Goal: Information Seeking & Learning: Find contact information

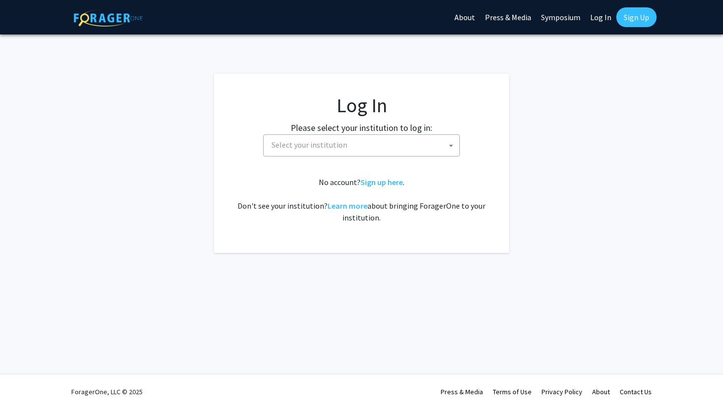
click at [345, 142] on span "Select your institution" at bounding box center [364, 145] width 192 height 20
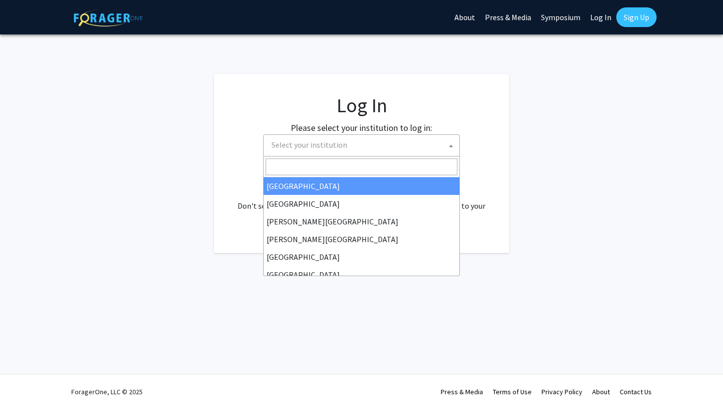
select select "34"
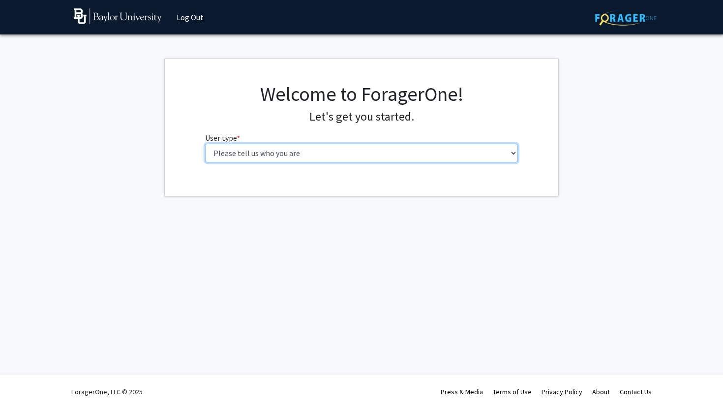
click at [419, 148] on select "Please tell us who you are Undergraduate Student Master's Student Doctoral Cand…" at bounding box center [361, 153] width 313 height 19
select select "1: undergrad"
click at [205, 144] on select "Please tell us who you are Undergraduate Student Master's Student Doctoral Cand…" at bounding box center [361, 153] width 313 height 19
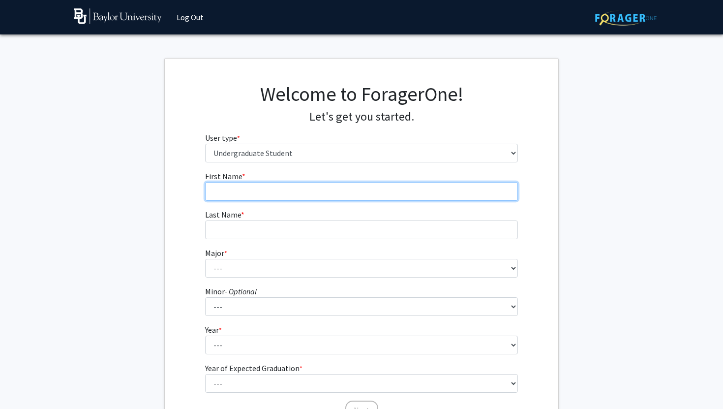
click at [390, 197] on input "First Name * required" at bounding box center [361, 191] width 313 height 19
type input "[PERSON_NAME]"
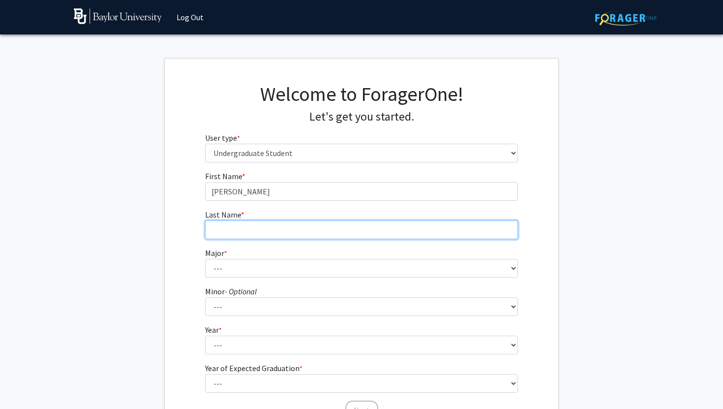
type input "[PERSON_NAME]"
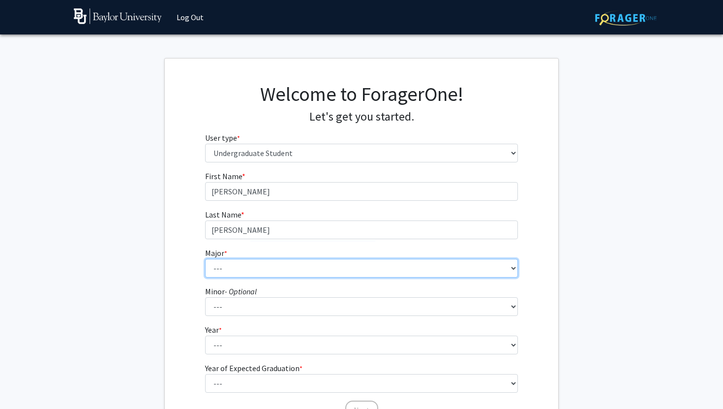
click at [273, 264] on select "--- Accounting American Studies Anthropology Apparel Design & Product Developme…" at bounding box center [361, 268] width 313 height 19
select select "85: 2750"
click at [205, 259] on select "--- Accounting American Studies Anthropology Apparel Design & Product Developme…" at bounding box center [361, 268] width 313 height 19
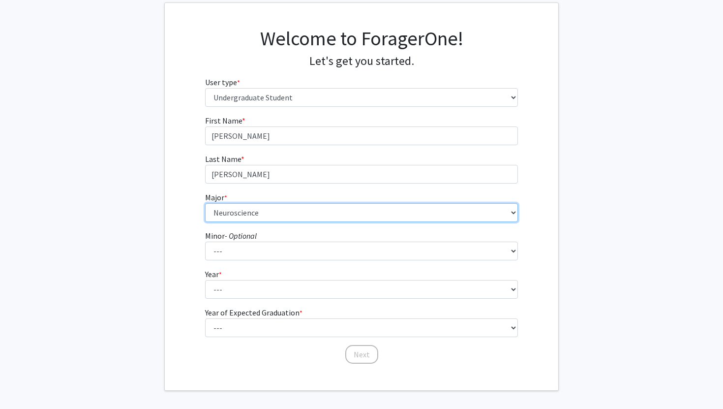
scroll to position [57, 0]
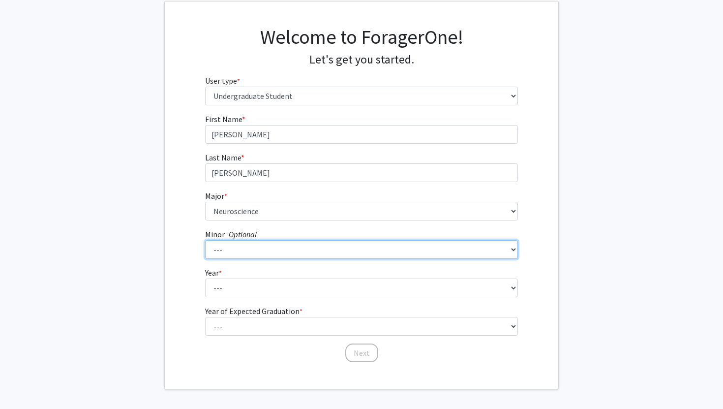
click at [319, 248] on select "--- Advertising American Sign Language American Studies Anthropology Apparel Me…" at bounding box center [361, 249] width 313 height 19
click at [205, 240] on select "--- Advertising American Sign Language American Studies Anthropology Apparel Me…" at bounding box center [361, 249] width 313 height 19
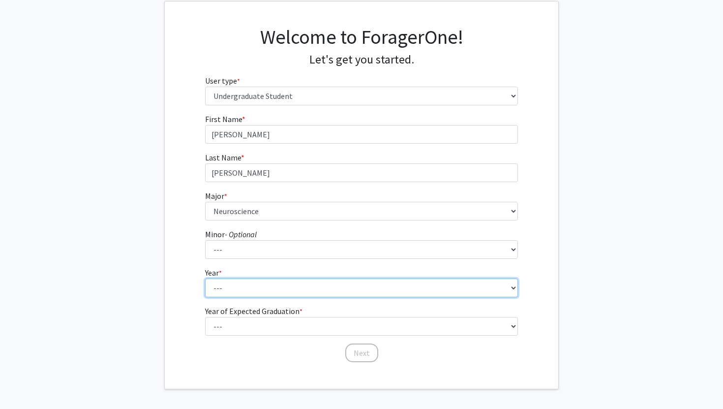
click at [294, 288] on select "--- First-year Sophomore Junior Senior Postbaccalaureate Certificate" at bounding box center [361, 288] width 313 height 19
select select "1: first-year"
click at [205, 279] on select "--- First-year Sophomore Junior Senior Postbaccalaureate Certificate" at bounding box center [361, 288] width 313 height 19
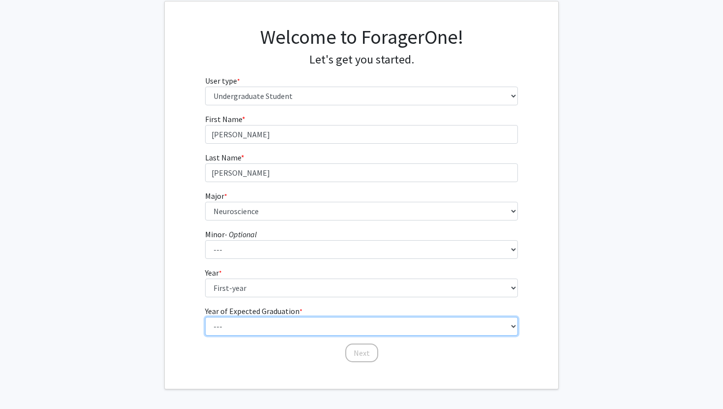
click at [269, 322] on select "--- 2025 2026 2027 2028 2029 2030 2031 2032 2033 2034" at bounding box center [361, 326] width 313 height 19
select select "5: 2029"
click at [205, 317] on select "--- 2025 2026 2027 2028 2029 2030 2031 2032 2033 2034" at bounding box center [361, 326] width 313 height 19
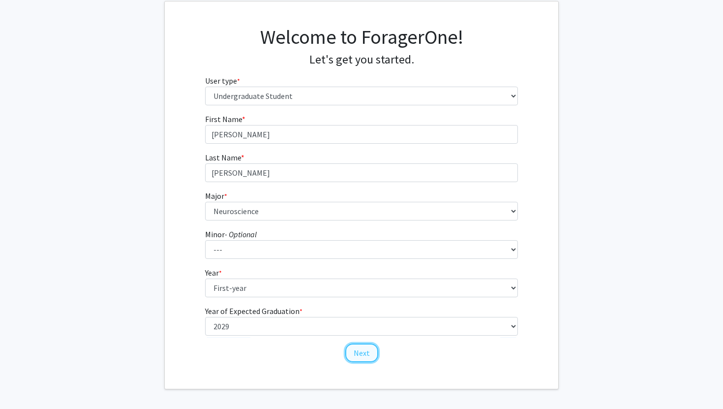
click at [365, 351] on button "Next" at bounding box center [361, 353] width 33 height 19
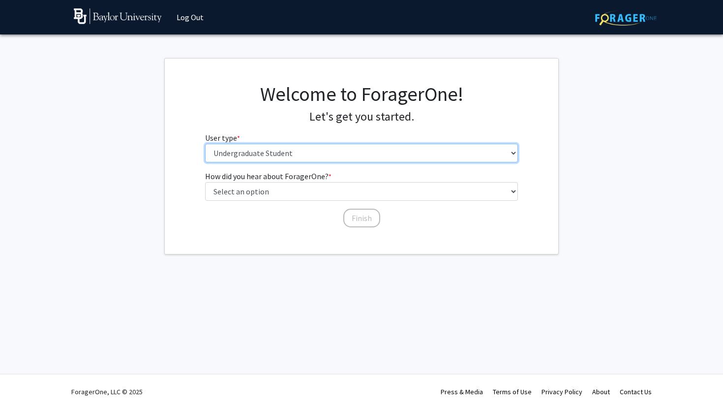
click at [340, 152] on select "Please tell us who you are Undergraduate Student Master's Student Doctoral Cand…" at bounding box center [361, 153] width 313 height 19
click at [205, 144] on select "Please tell us who you are Undergraduate Student Master's Student Doctoral Cand…" at bounding box center [361, 153] width 313 height 19
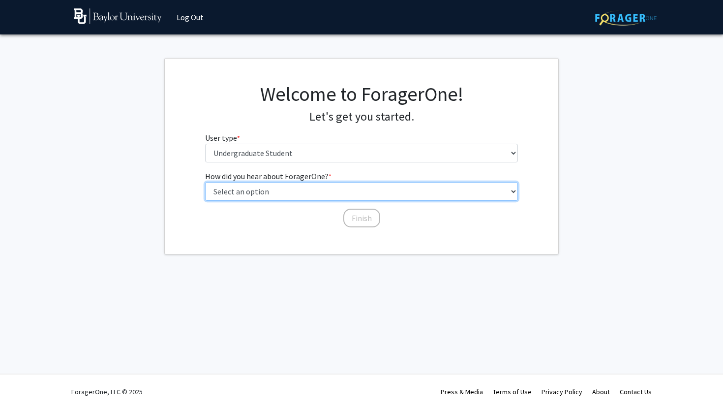
click at [343, 185] on select "Select an option Peer/student recommendation Faculty/staff recommendation Unive…" at bounding box center [361, 191] width 313 height 19
select select "3: university_website"
click at [205, 182] on select "Select an option Peer/student recommendation Faculty/staff recommendation Unive…" at bounding box center [361, 191] width 313 height 19
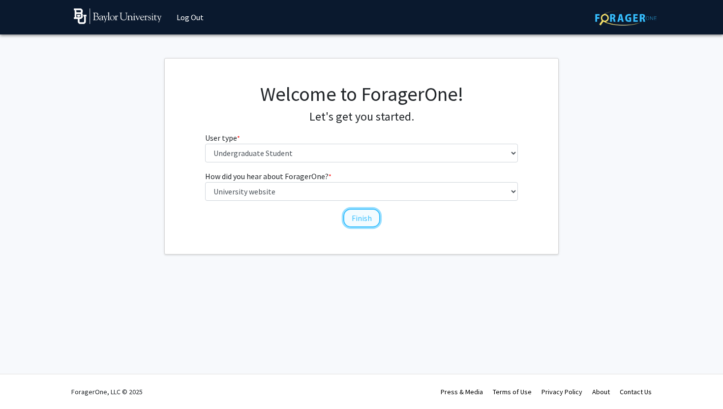
click at [361, 215] on button "Finish" at bounding box center [362, 218] width 37 height 19
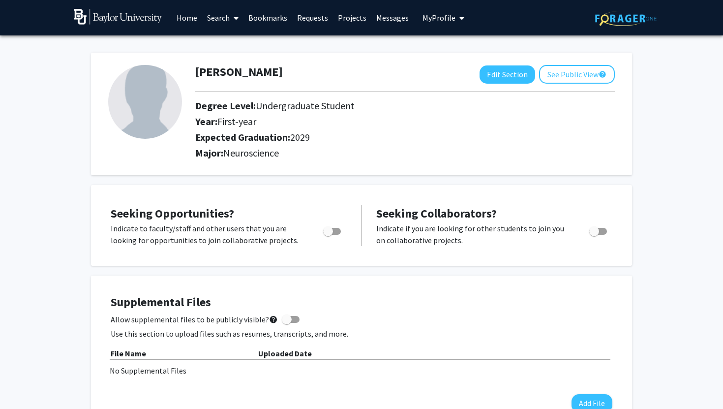
click at [191, 22] on link "Home" at bounding box center [187, 17] width 31 height 34
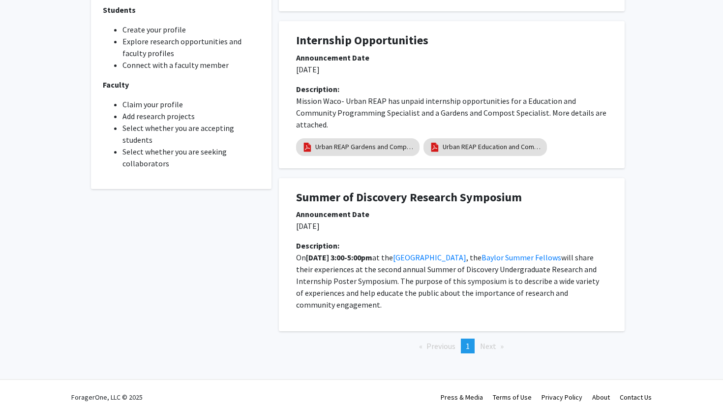
scroll to position [312, 0]
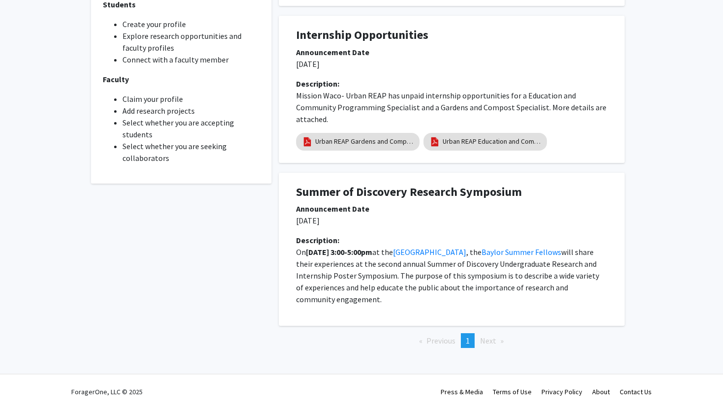
click at [490, 340] on span "Next page" at bounding box center [488, 341] width 16 height 10
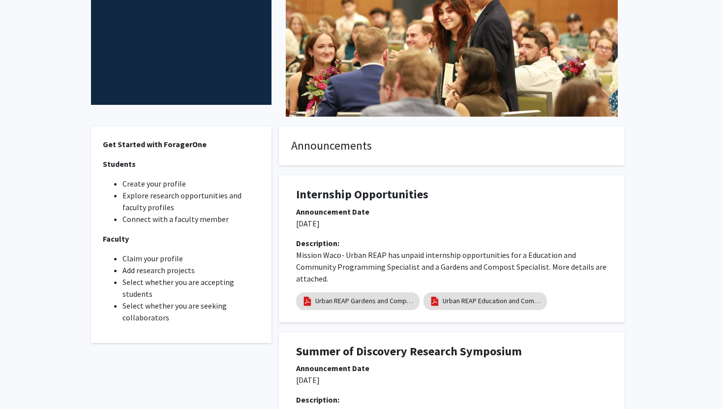
scroll to position [0, 0]
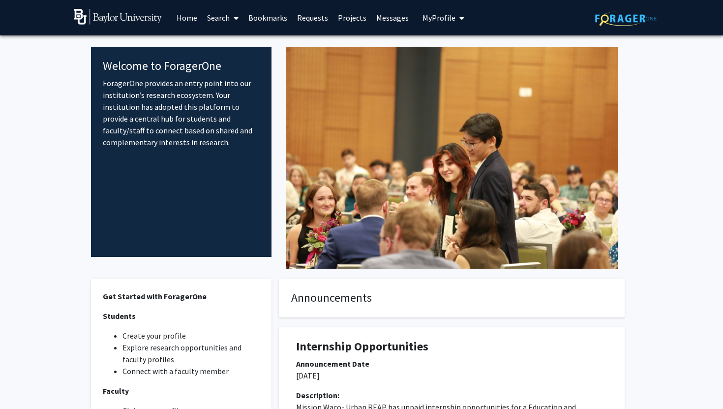
click at [193, 16] on link "Home" at bounding box center [187, 17] width 31 height 34
click at [223, 16] on link "Search" at bounding box center [222, 17] width 41 height 34
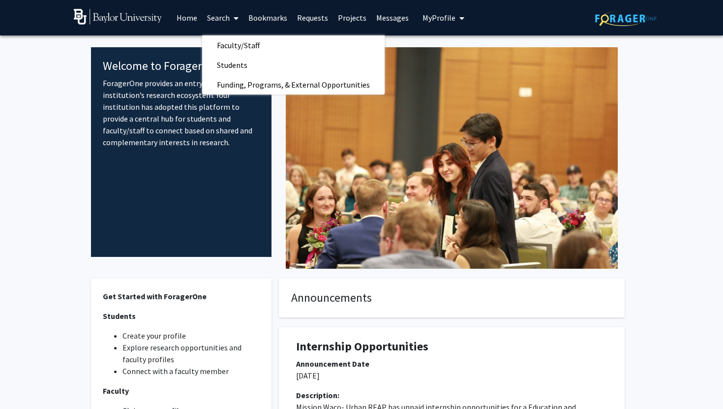
click at [333, 17] on link "Projects" at bounding box center [352, 17] width 38 height 34
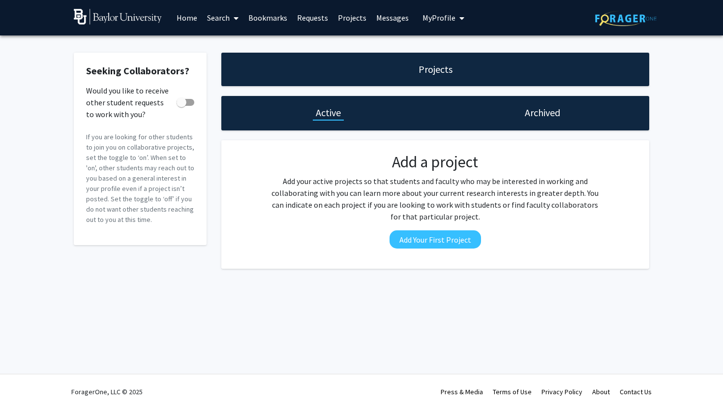
click at [344, 19] on link "Projects" at bounding box center [352, 17] width 38 height 34
click at [314, 20] on link "Requests" at bounding box center [312, 17] width 41 height 34
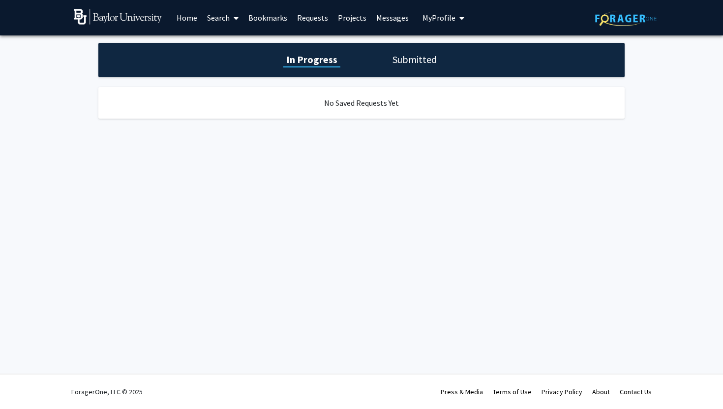
click at [341, 22] on link "Projects" at bounding box center [352, 17] width 38 height 34
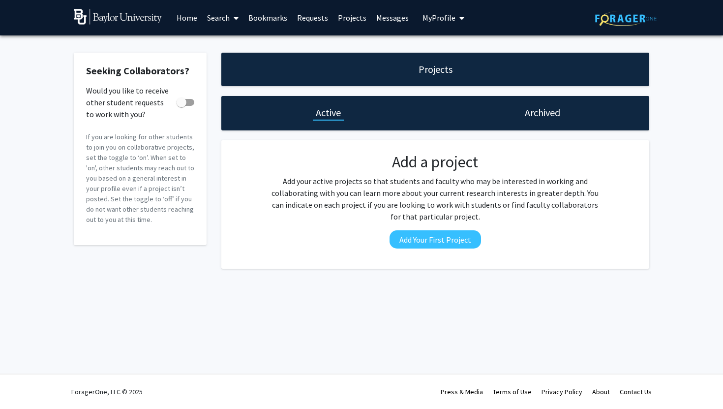
click at [192, 17] on link "Home" at bounding box center [187, 17] width 31 height 34
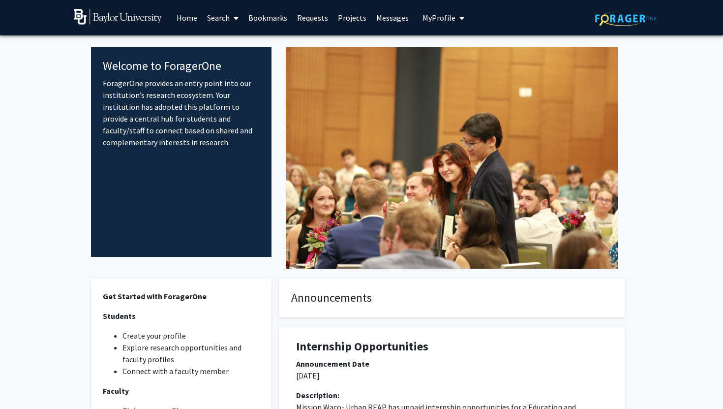
click at [219, 18] on link "Search" at bounding box center [222, 17] width 41 height 34
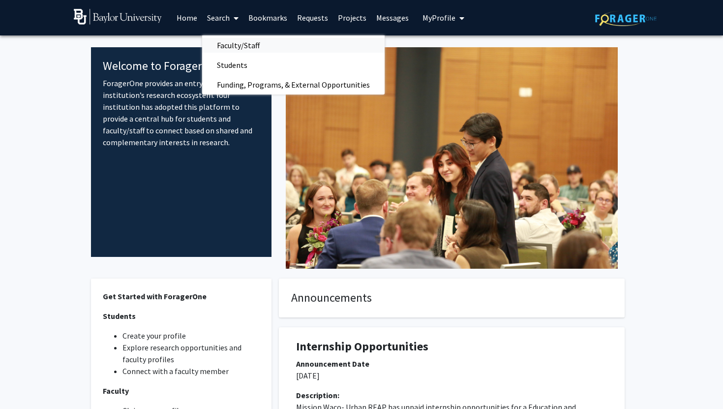
click at [230, 48] on span "Faculty/Staff" at bounding box center [238, 45] width 72 height 20
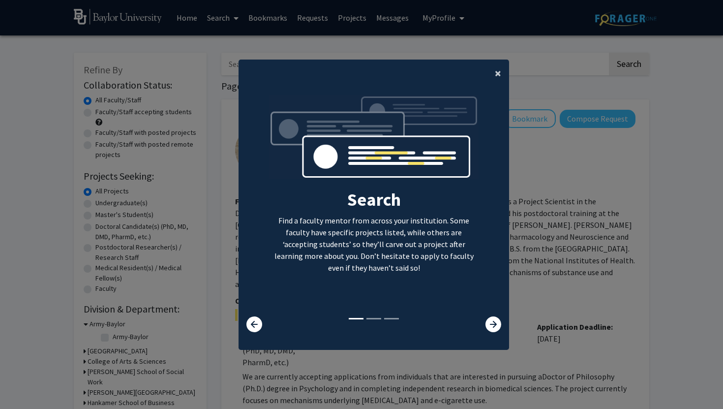
click at [502, 71] on button "×" at bounding box center [498, 74] width 22 height 28
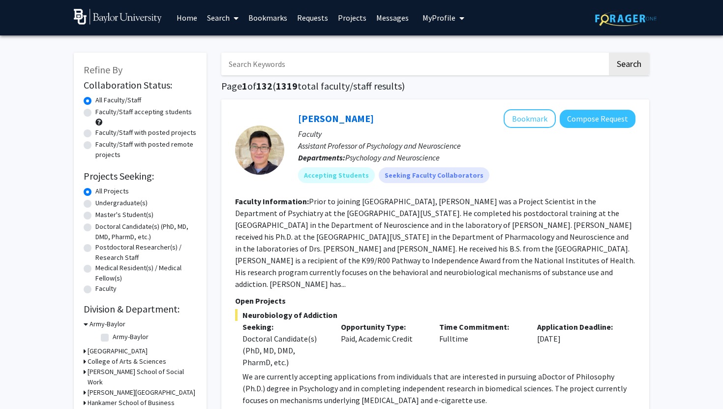
click at [237, 64] on input "Search Keywords" at bounding box center [414, 64] width 386 height 23
type input "neuroscience"
click at [609, 53] on button "Search" at bounding box center [629, 64] width 40 height 23
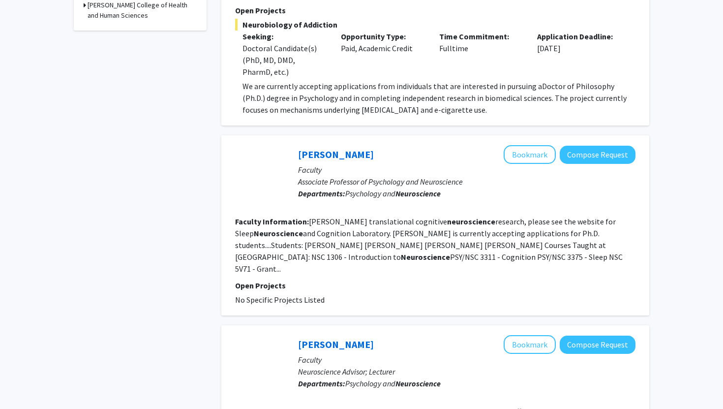
scroll to position [458, 0]
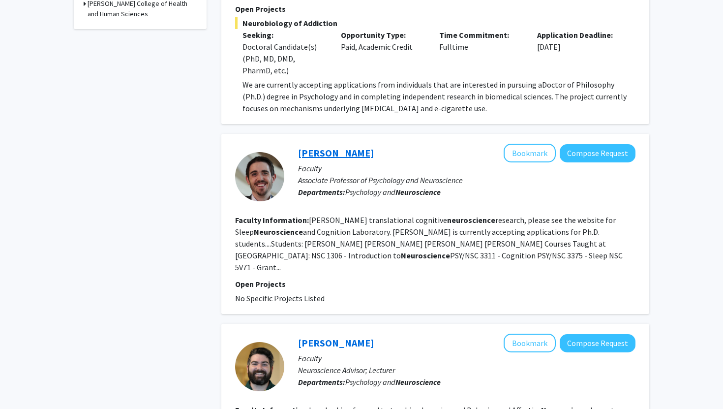
click at [351, 147] on link "[PERSON_NAME]" at bounding box center [336, 153] width 76 height 12
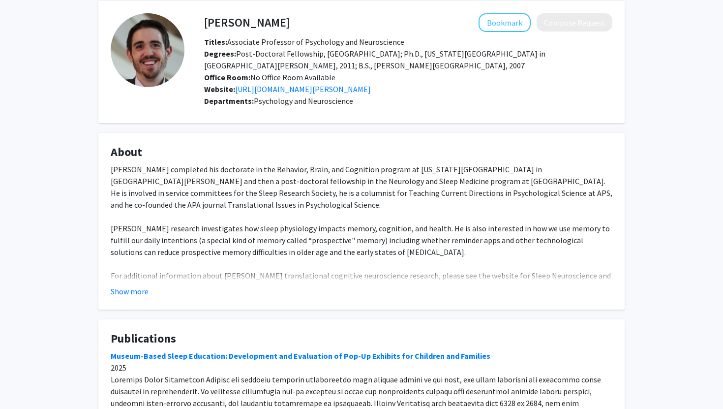
scroll to position [38, 0]
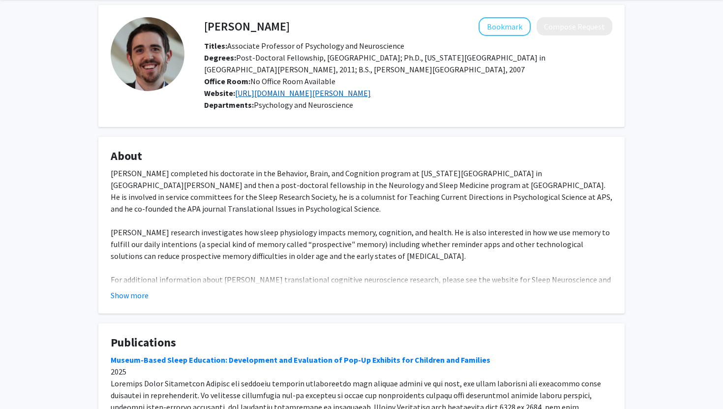
click at [277, 96] on link "[URL][DOMAIN_NAME][PERSON_NAME]" at bounding box center [303, 93] width 136 height 10
